Goal: Find specific page/section: Find specific page/section

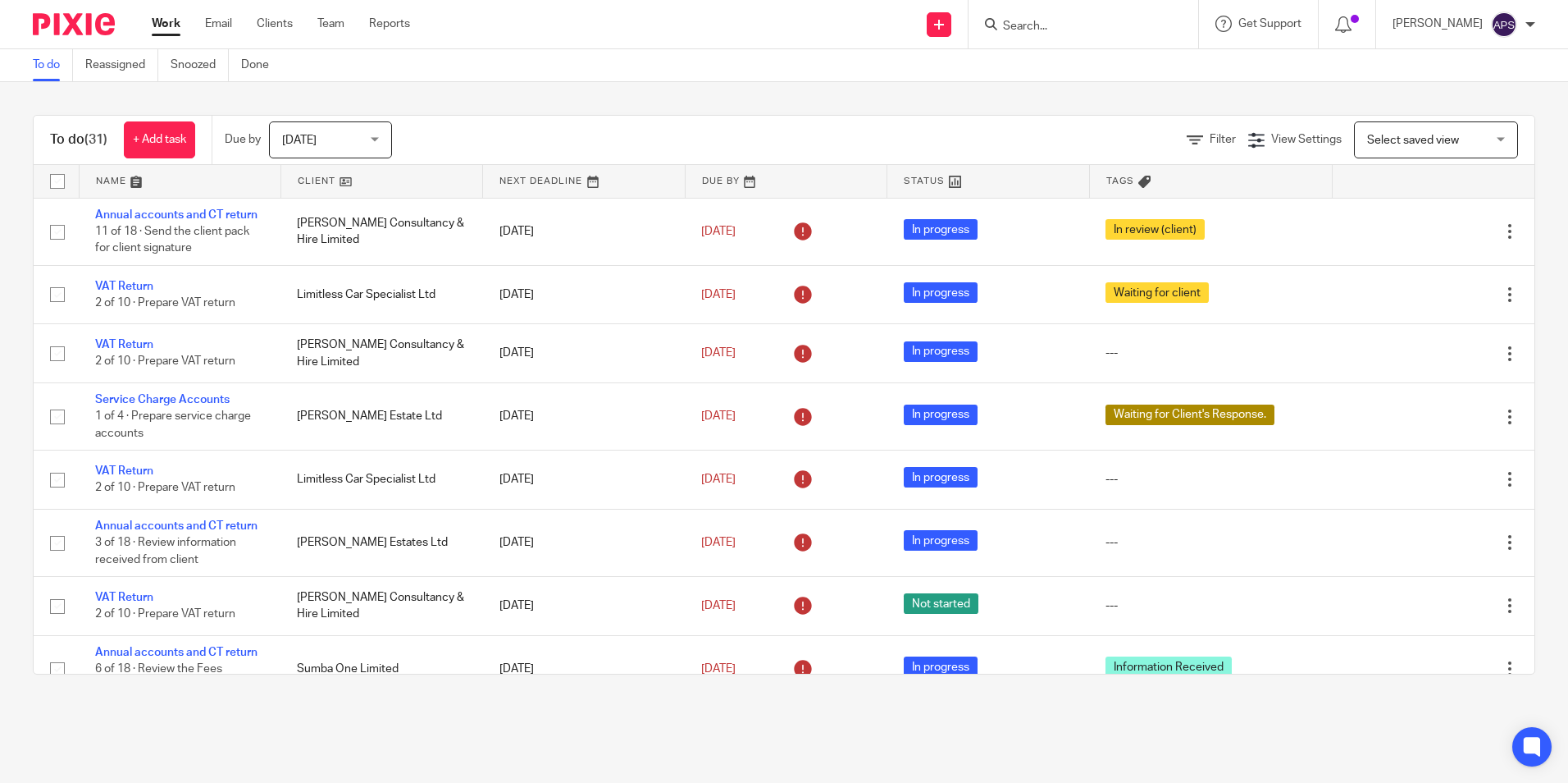
click at [1032, 18] on form at bounding box center [1089, 24] width 175 height 20
click at [1032, 20] on input "Search" at bounding box center [1075, 27] width 147 height 14
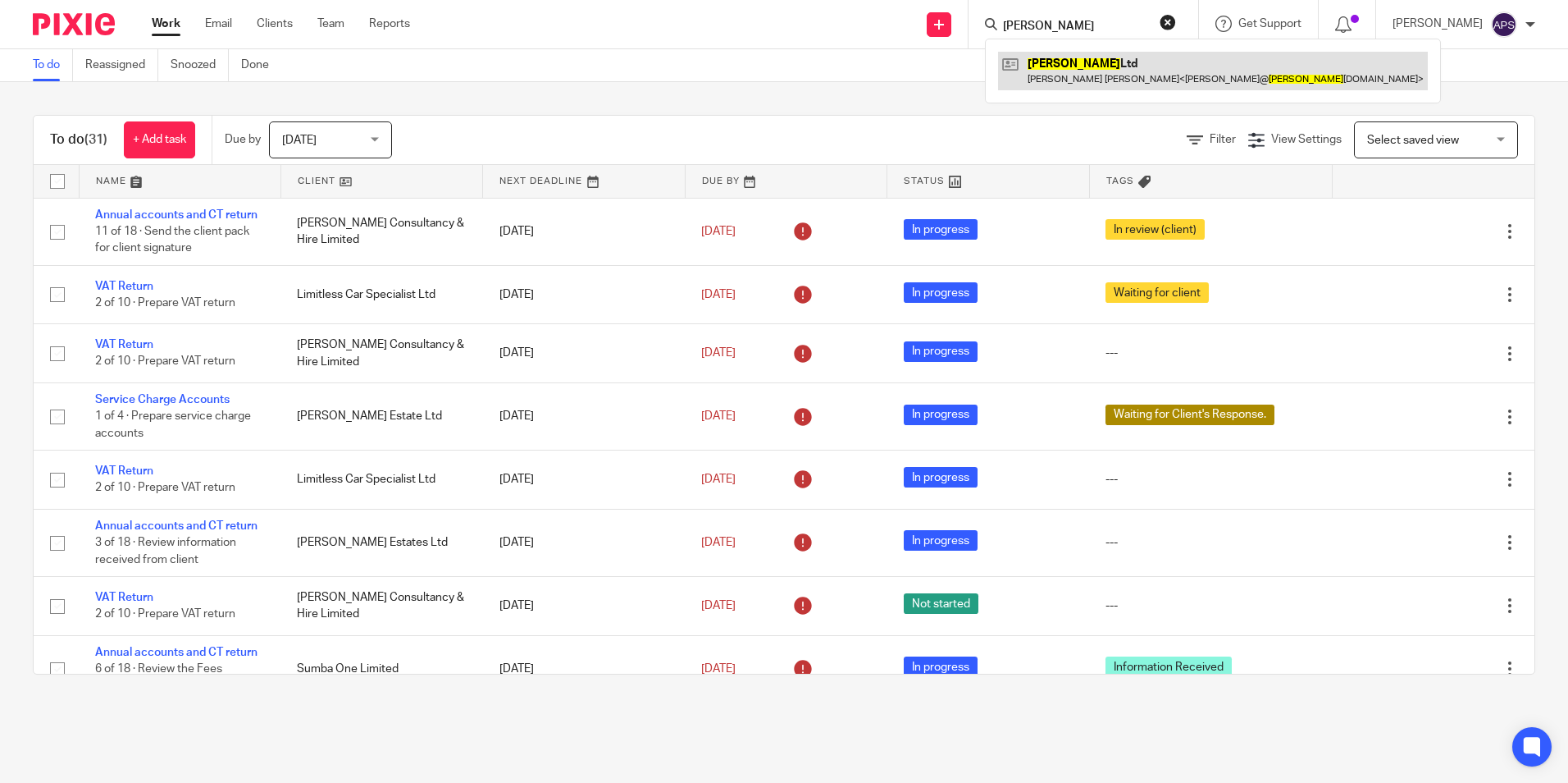
type input "[PERSON_NAME]"
click at [1076, 74] on link at bounding box center [1212, 70] width 430 height 37
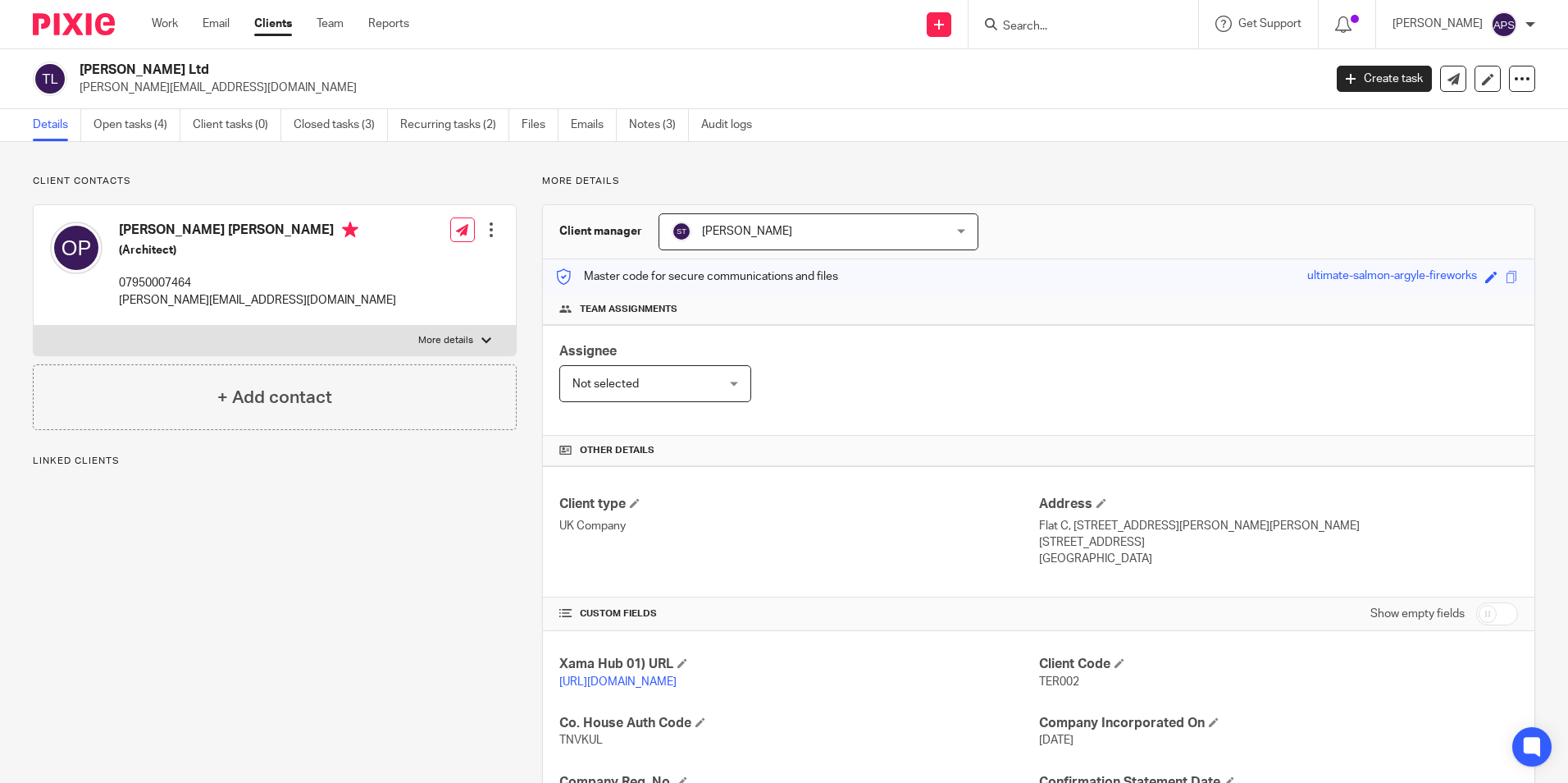
click at [794, 30] on div "Send new email Create task Add client Get Support Contact Support Help Document…" at bounding box center [1002, 24] width 1135 height 49
click at [1158, 93] on p "oliver@terrencedesign.com" at bounding box center [696, 87] width 1233 height 16
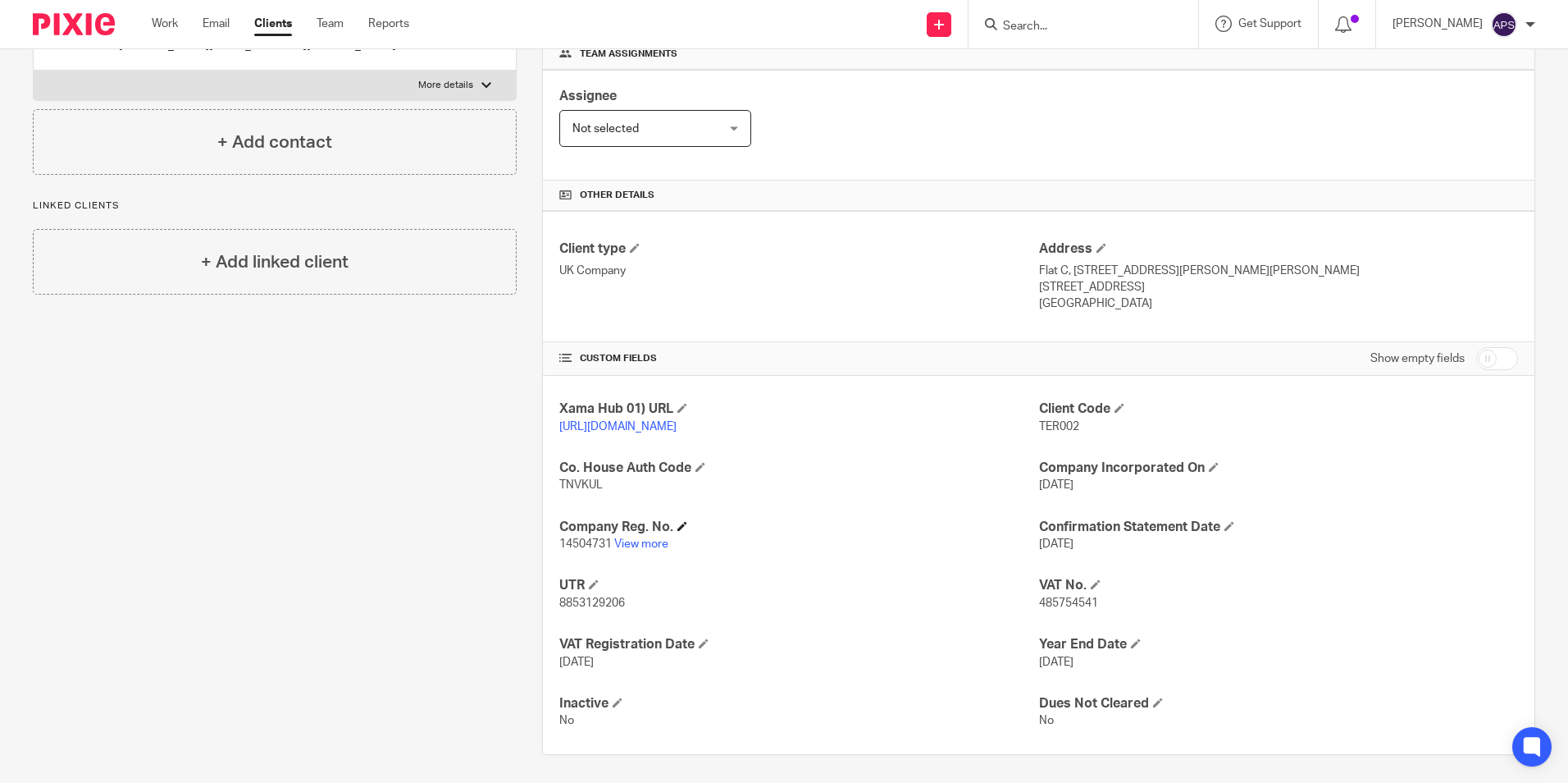
scroll to position [277, 0]
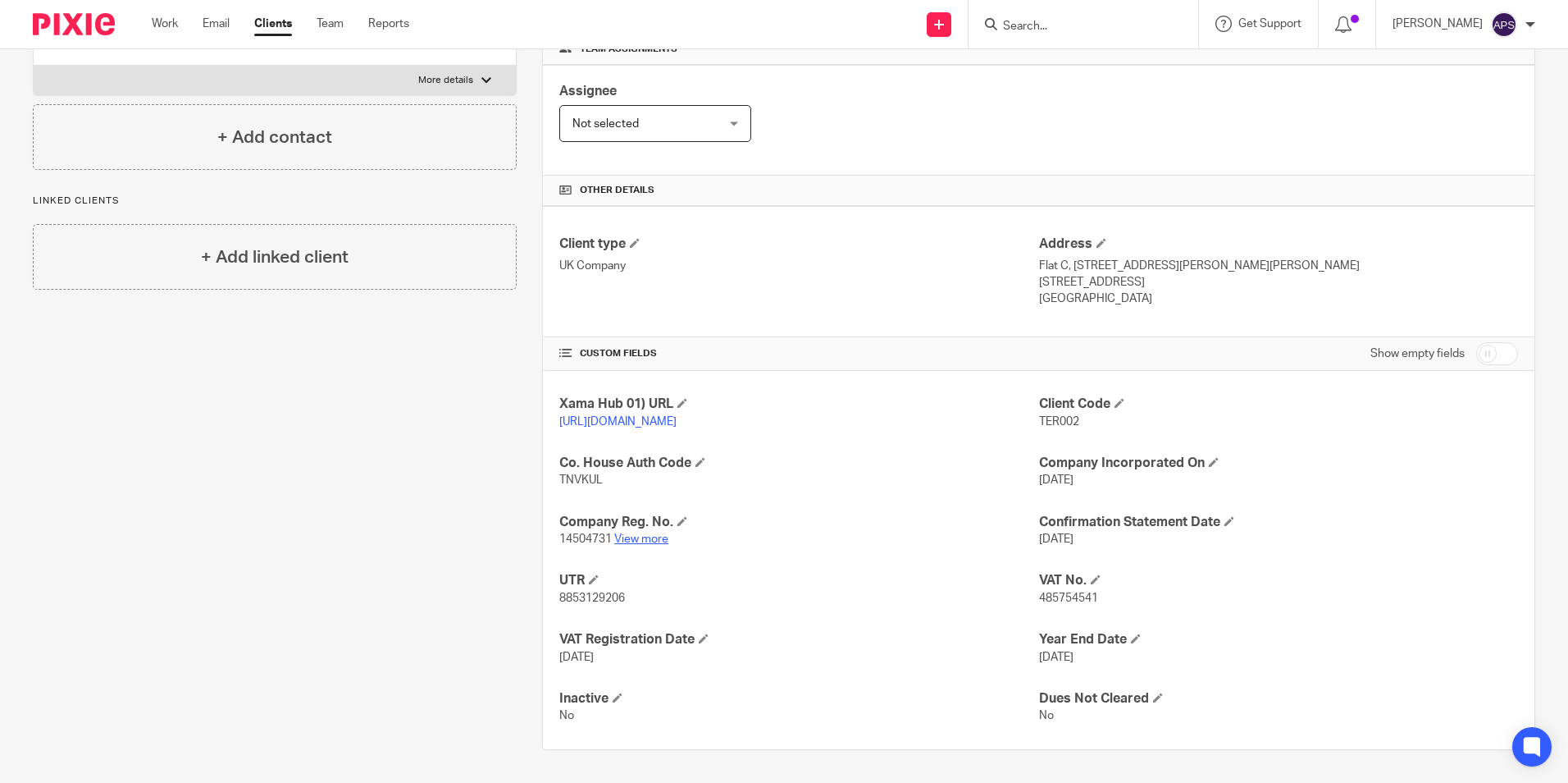
click at [635, 538] on link "View more" at bounding box center [641, 539] width 55 height 11
